Goal: Check status: Check status

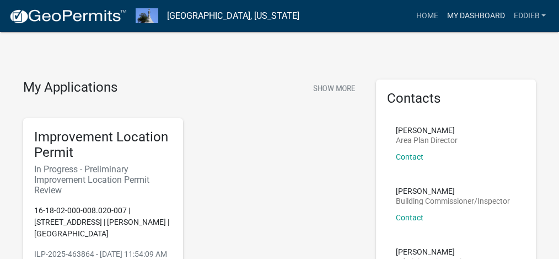
click at [486, 7] on link "My Dashboard" at bounding box center [475, 16] width 67 height 21
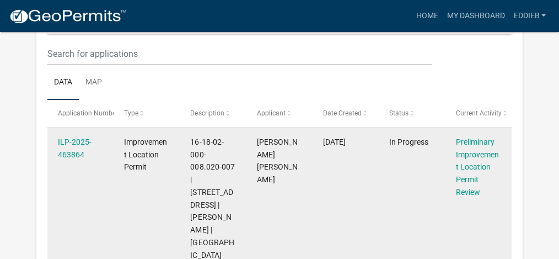
scroll to position [184, 0]
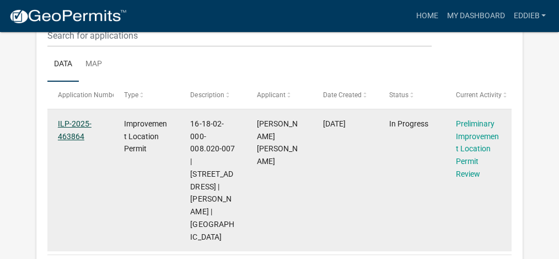
click at [73, 121] on link "ILP-2025-463864" at bounding box center [75, 130] width 34 height 22
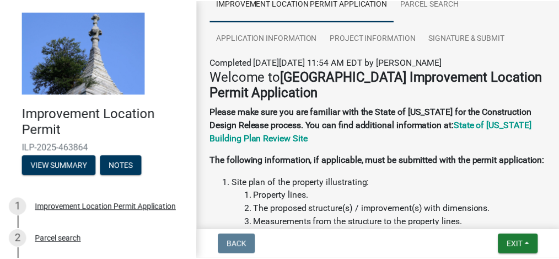
scroll to position [147, 0]
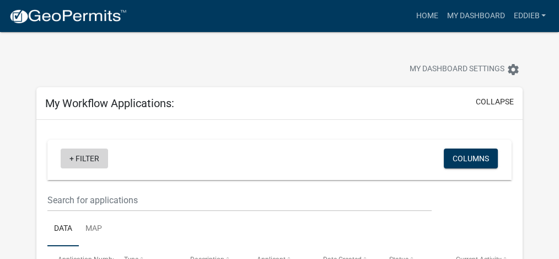
click at [71, 158] on link "+ Filter" at bounding box center [84, 158] width 47 height 20
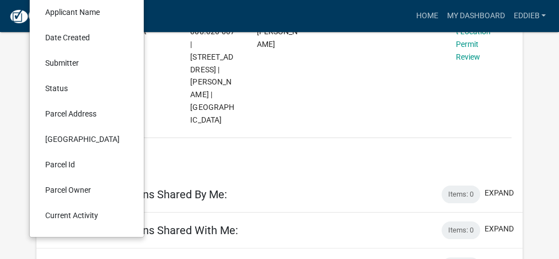
scroll to position [294, 0]
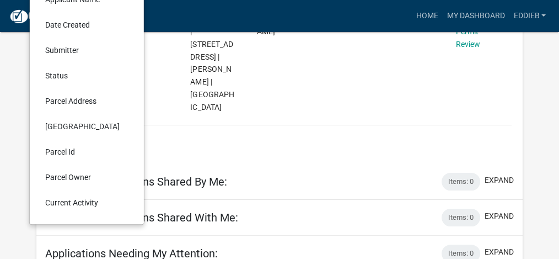
click at [86, 202] on li "Current Activity" at bounding box center [86, 202] width 101 height 25
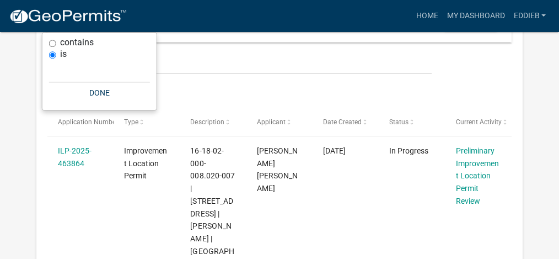
scroll to position [73, 0]
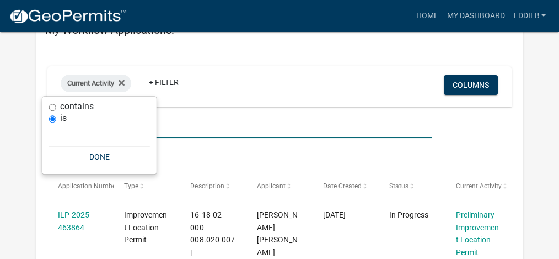
click at [204, 126] on input "text" at bounding box center [239, 126] width 384 height 23
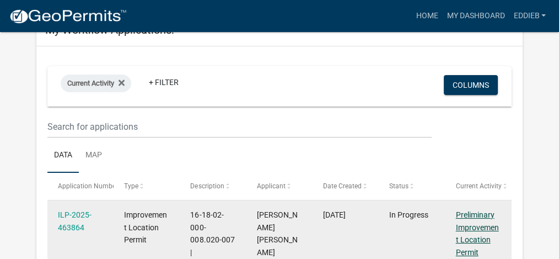
click at [475, 215] on link "Preliminary Improvement Location Permit Review" at bounding box center [477, 239] width 43 height 59
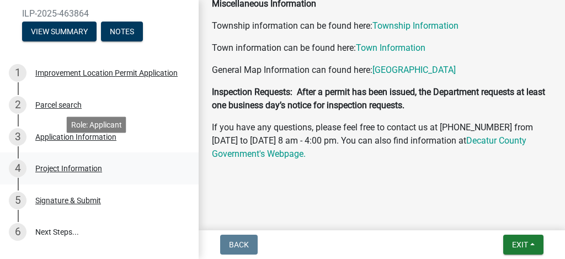
scroll to position [147, 0]
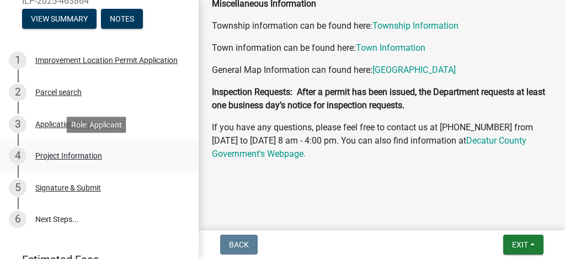
click at [57, 156] on div "Project Information" at bounding box center [68, 156] width 67 height 8
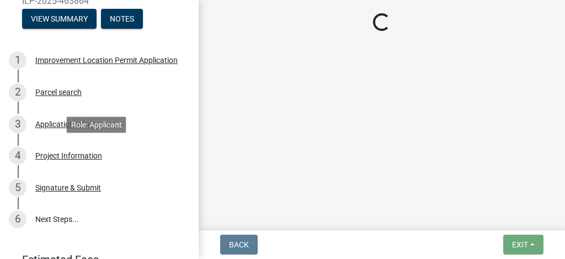
scroll to position [0, 0]
select select "dd9adb89-9a3c-4bc9-90d3-fd9cd60e52ec"
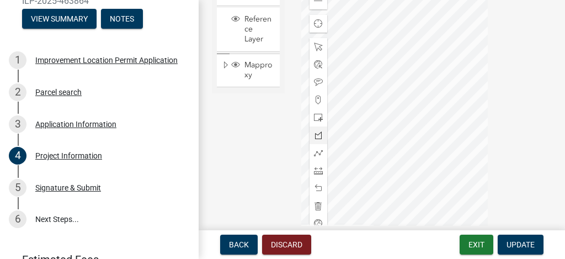
scroll to position [1103, 0]
